Goal: Navigation & Orientation: Find specific page/section

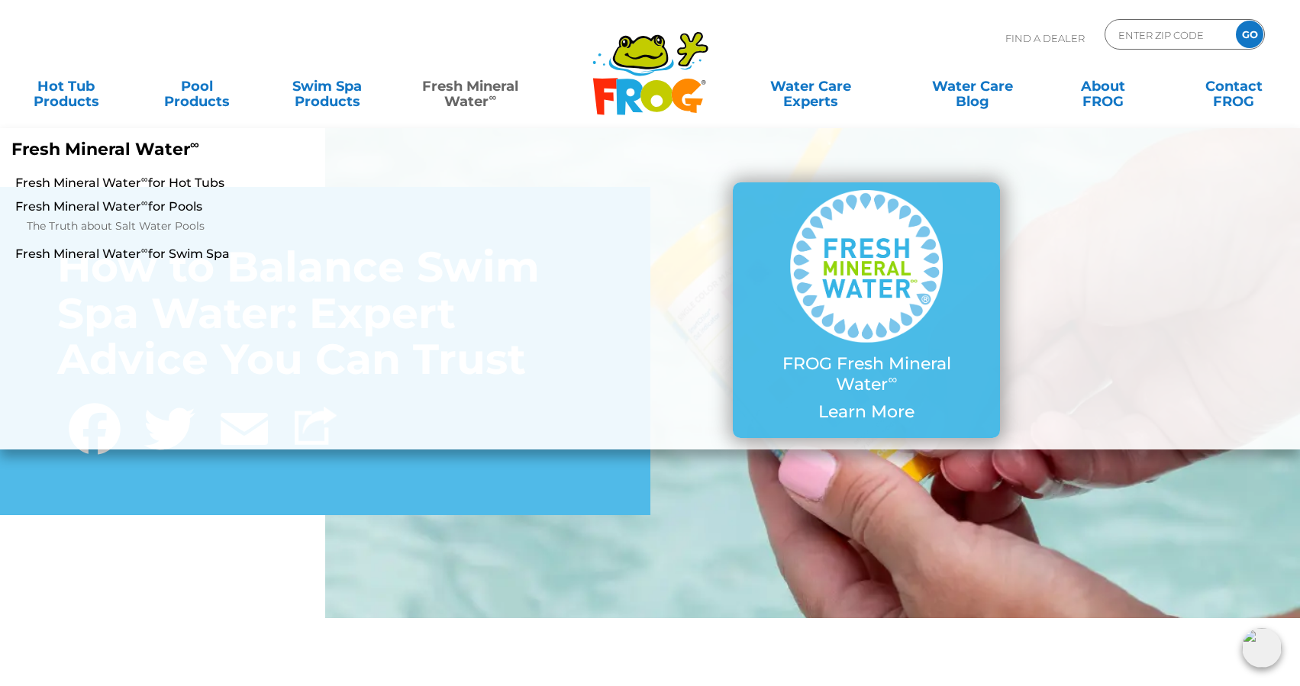
scroll to position [22, 0]
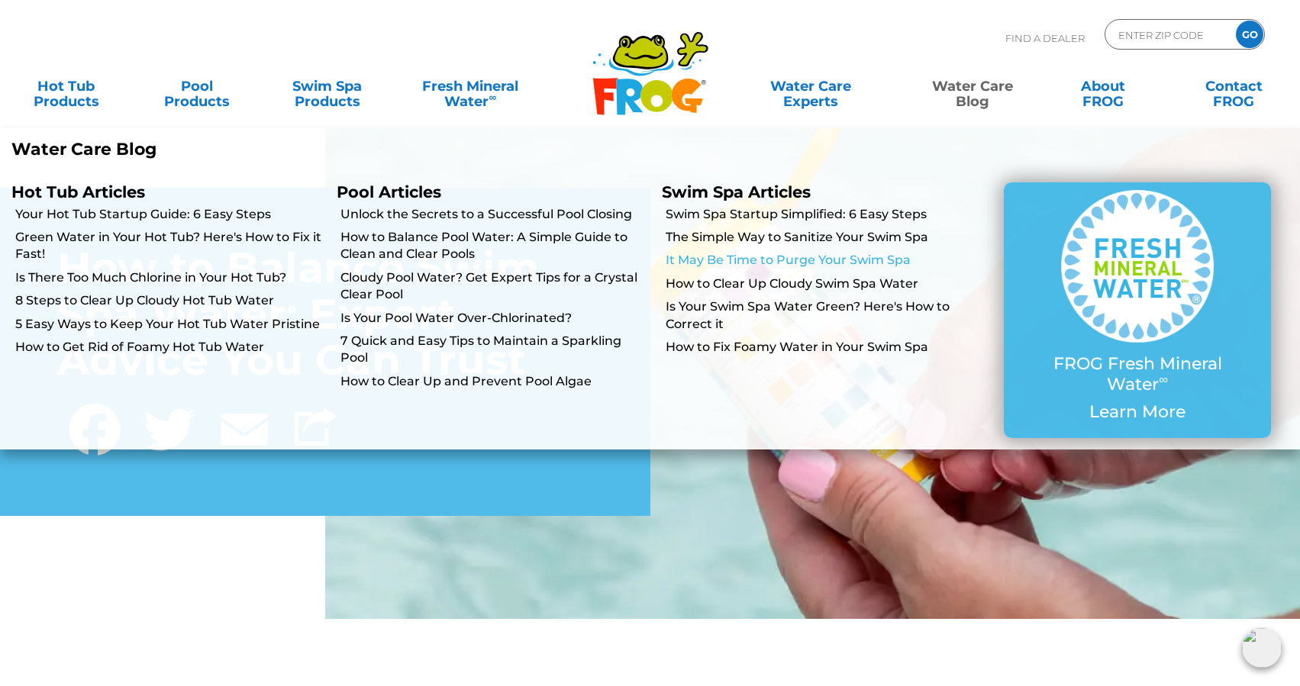
click at [772, 259] on link "It May Be Time to Purge Your Swim Spa" at bounding box center [820, 260] width 310 height 17
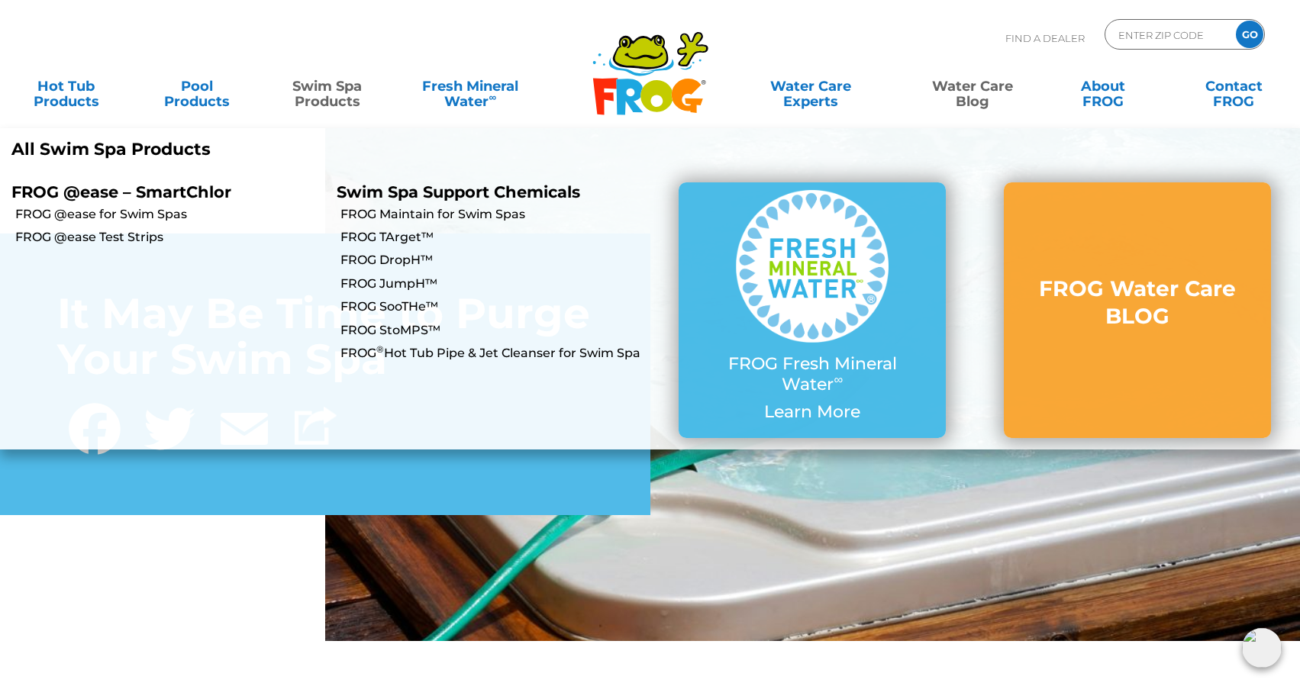
click at [346, 98] on link "Swim Spa Products" at bounding box center [326, 86] width 101 height 31
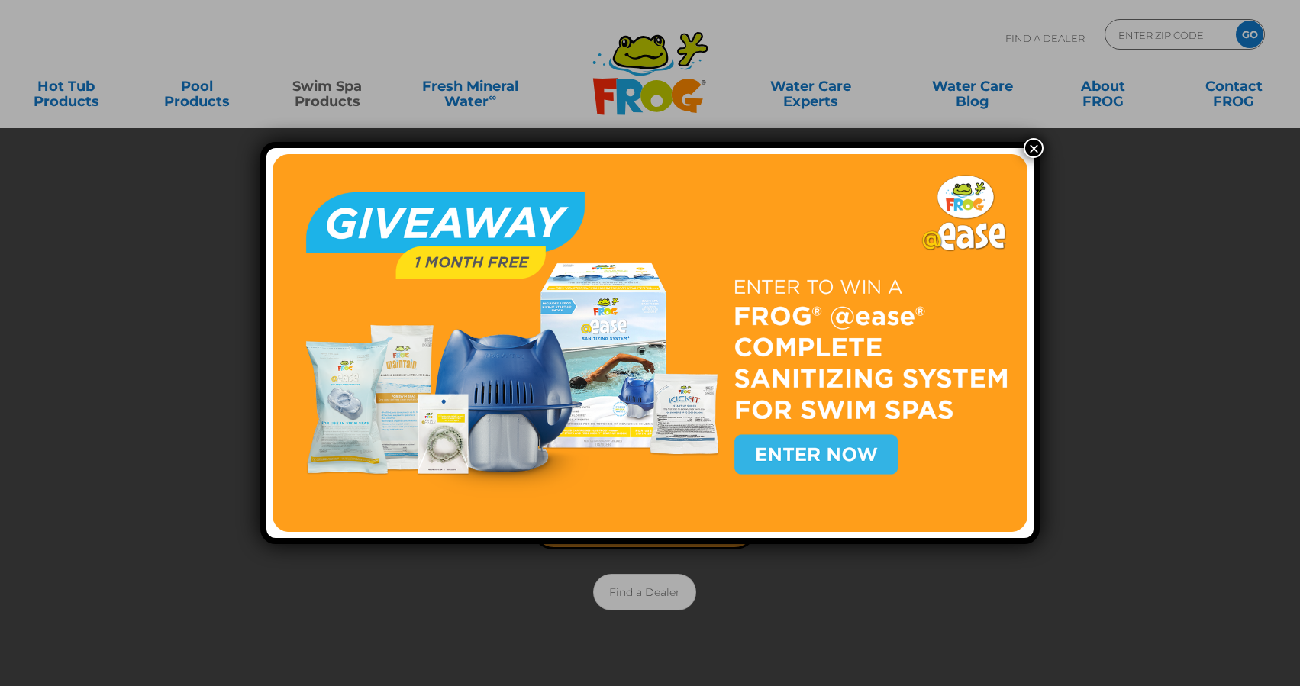
click at [1032, 148] on button "×" at bounding box center [1033, 148] width 20 height 20
